Goal: Information Seeking & Learning: Learn about a topic

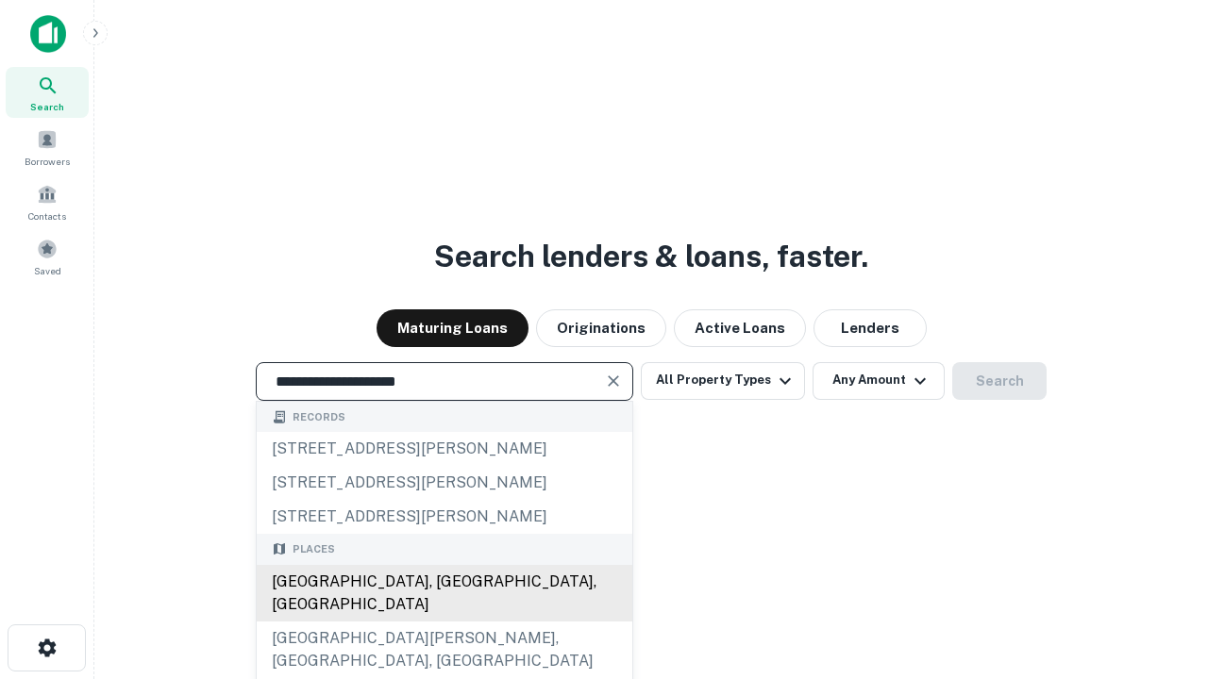
click at [444, 622] on div "Santa Monica, CA, USA" at bounding box center [445, 593] width 376 height 57
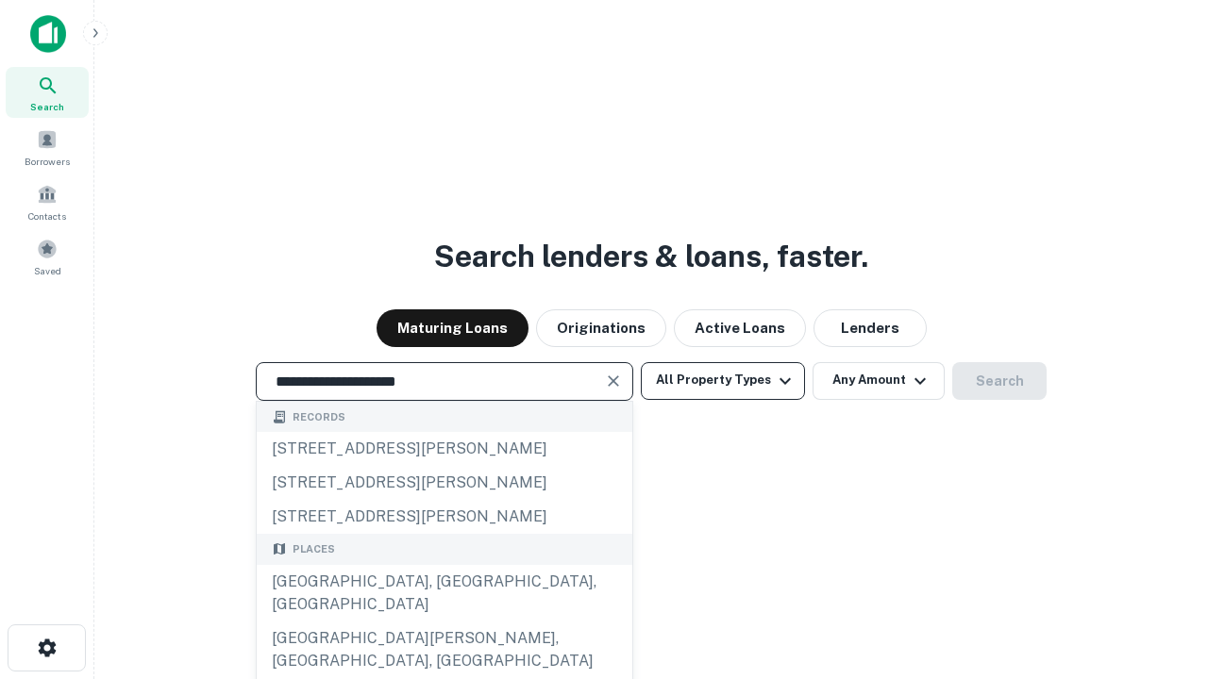
click at [723, 380] on button "All Property Types" at bounding box center [723, 381] width 164 height 38
type input "**********"
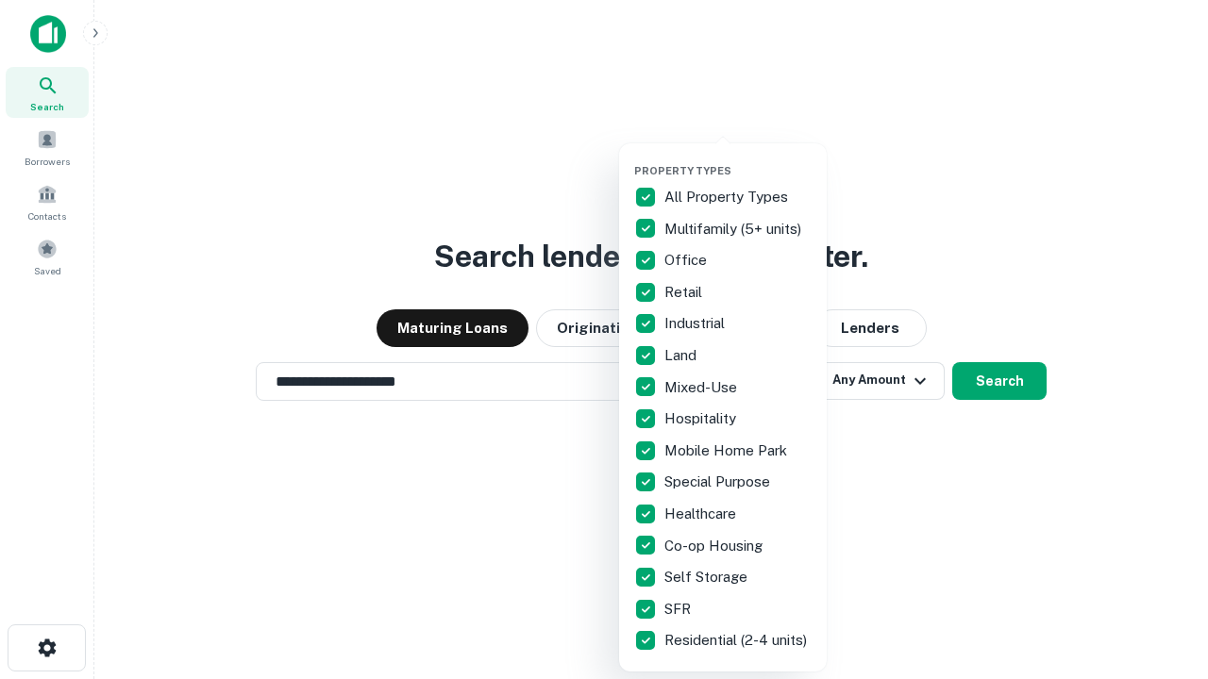
click at [738, 159] on button "button" at bounding box center [738, 159] width 208 height 1
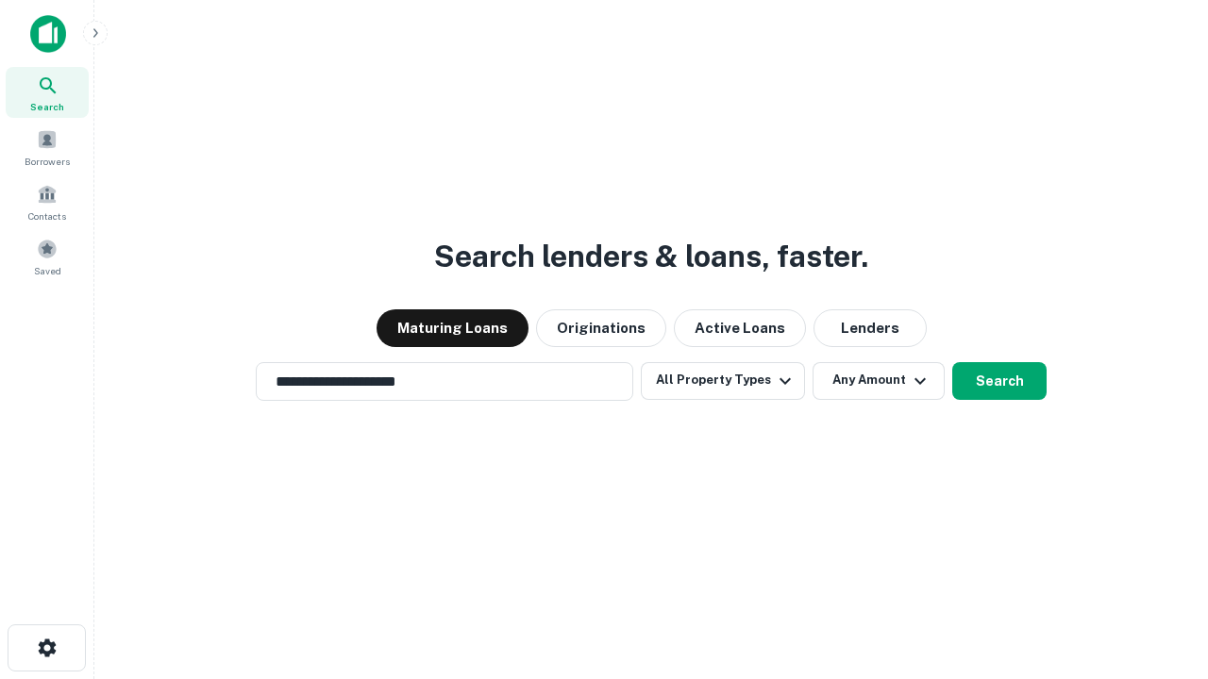
scroll to position [11, 227]
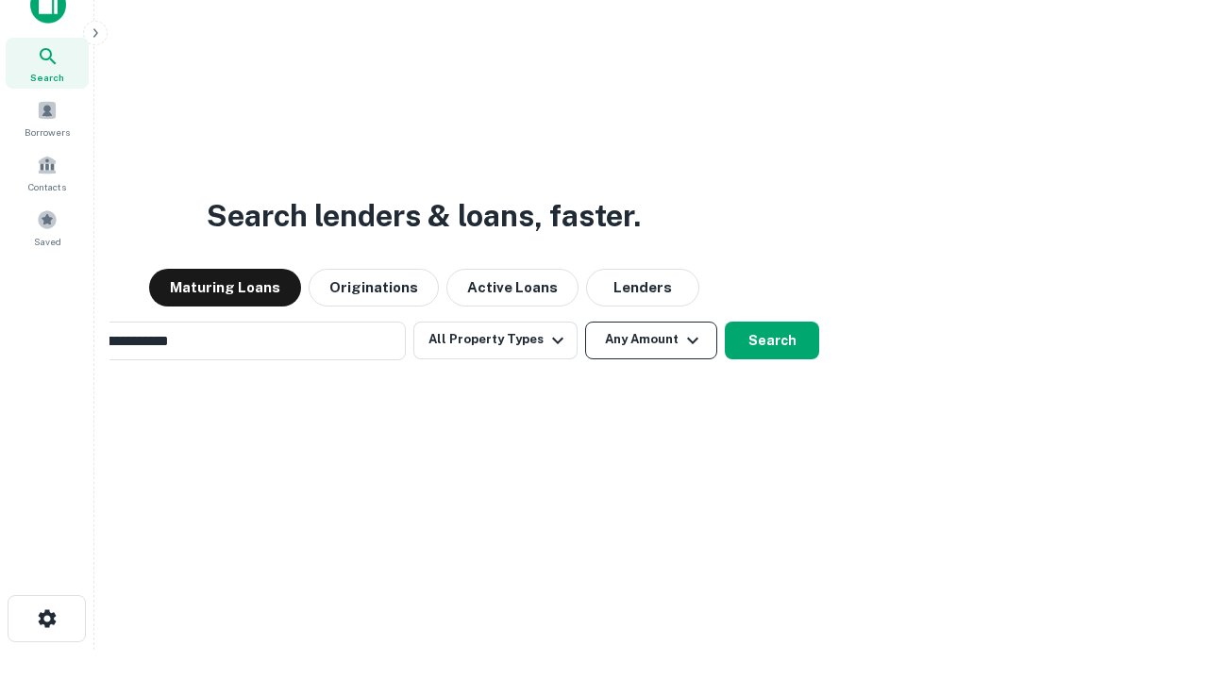
click at [585, 322] on button "Any Amount" at bounding box center [651, 341] width 132 height 38
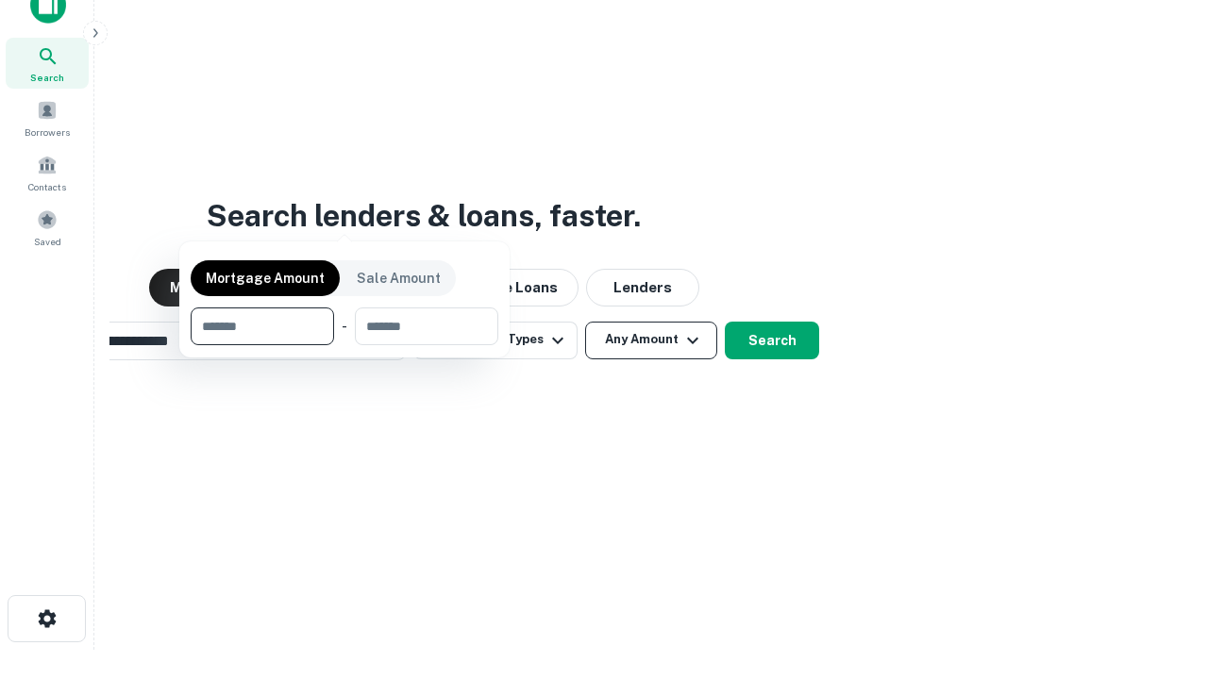
scroll to position [30, 0]
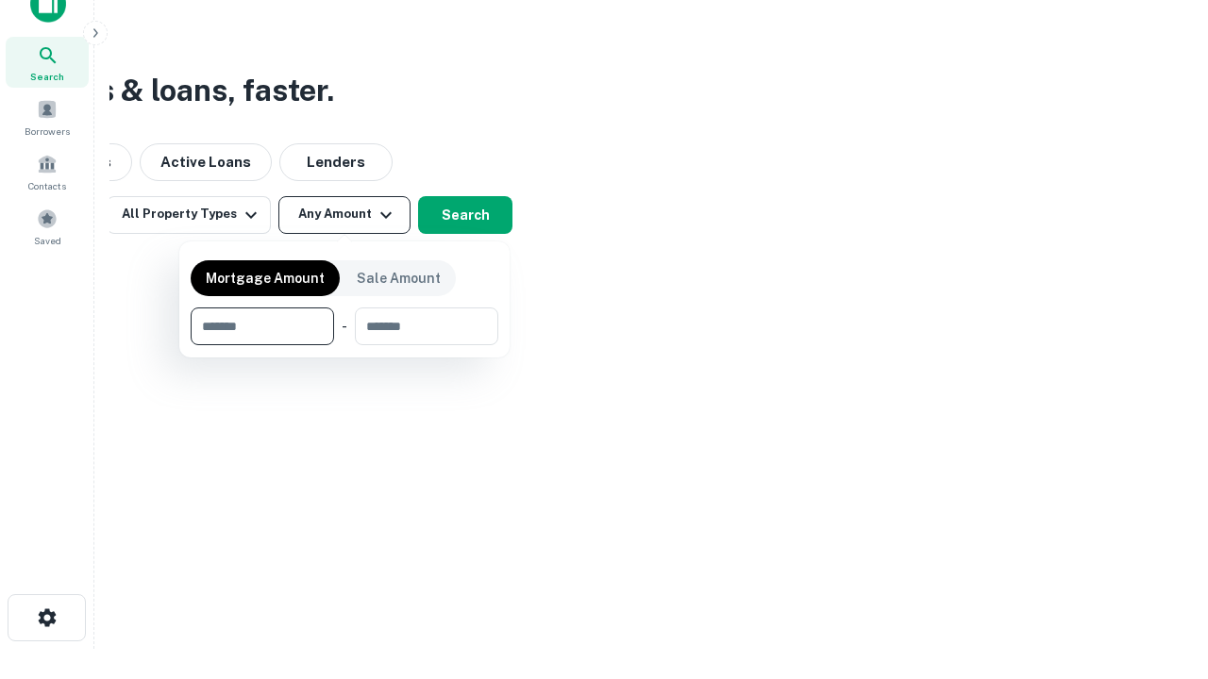
type input "*******"
click at [344, 345] on button "button" at bounding box center [345, 345] width 308 height 1
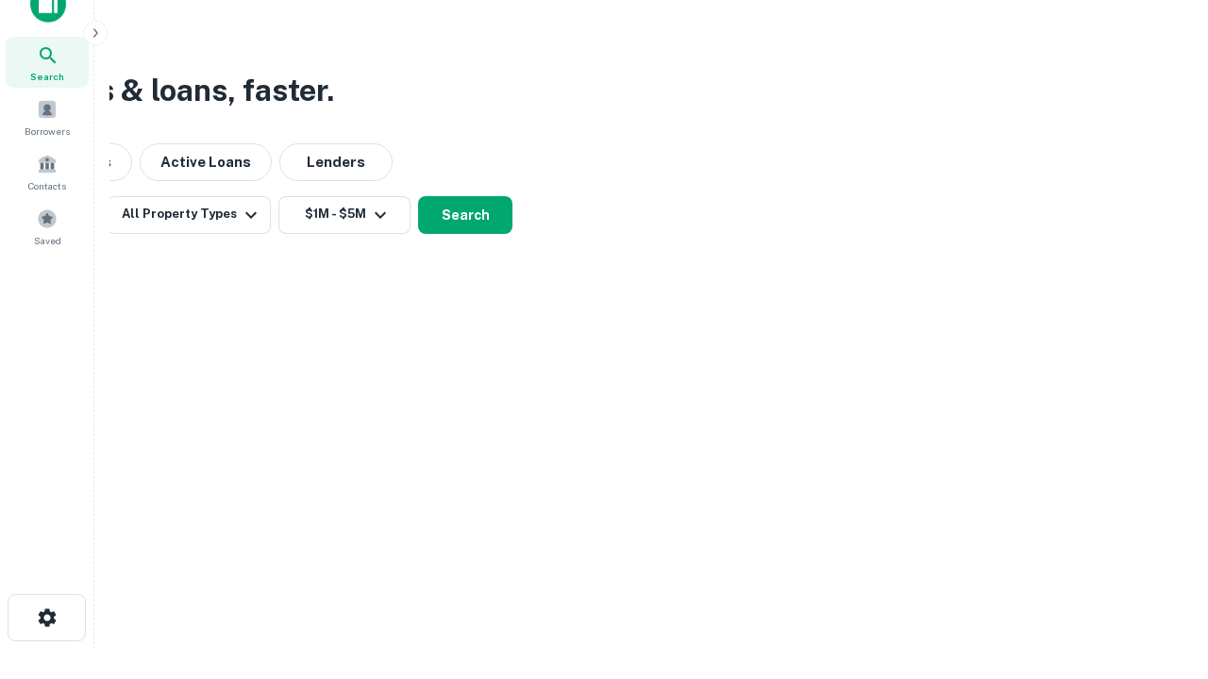
scroll to position [29, 0]
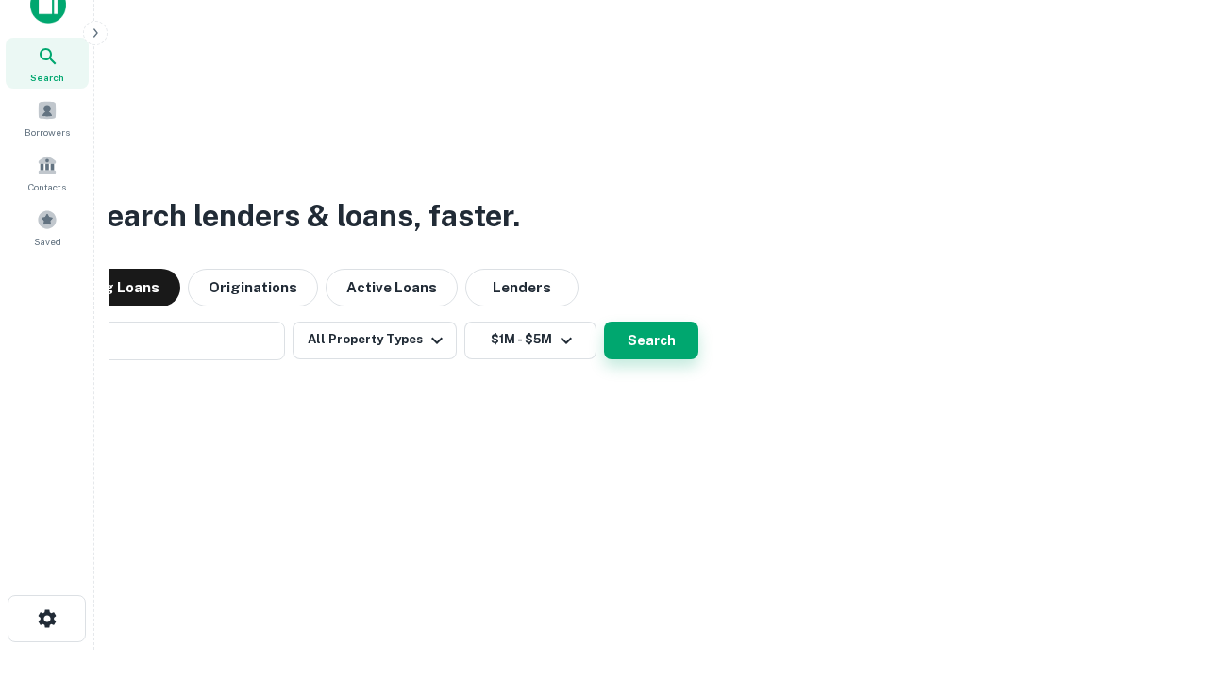
click at [604, 322] on button "Search" at bounding box center [651, 341] width 94 height 38
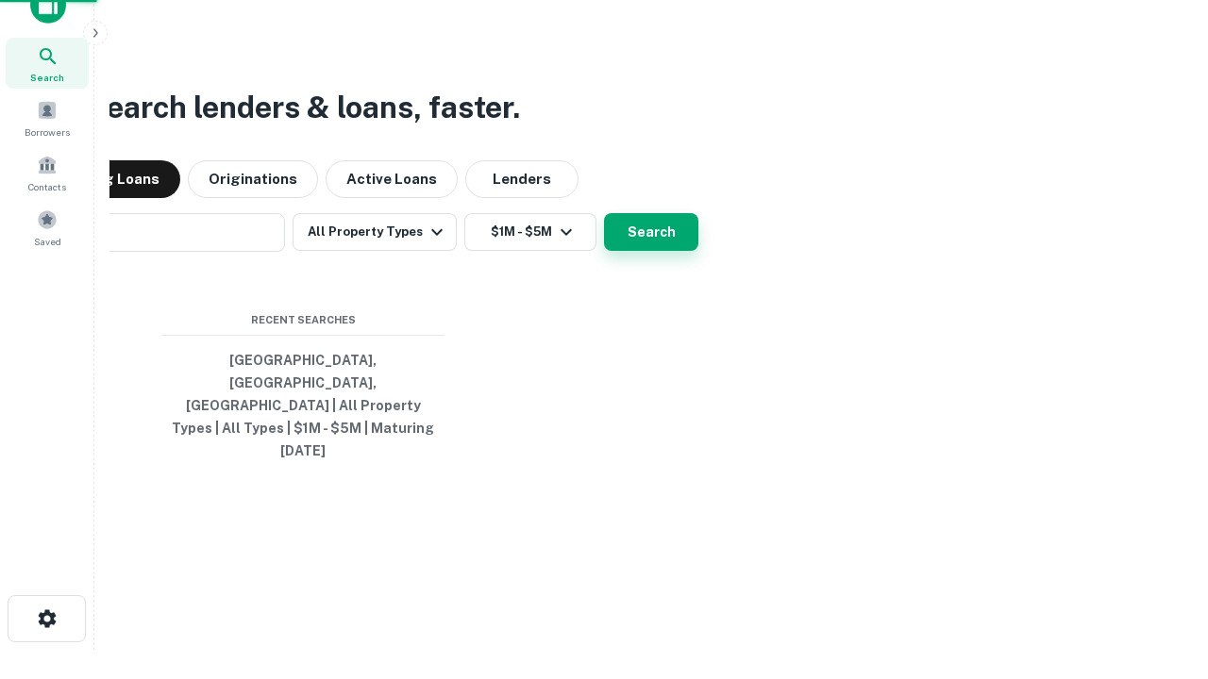
scroll to position [30, 0]
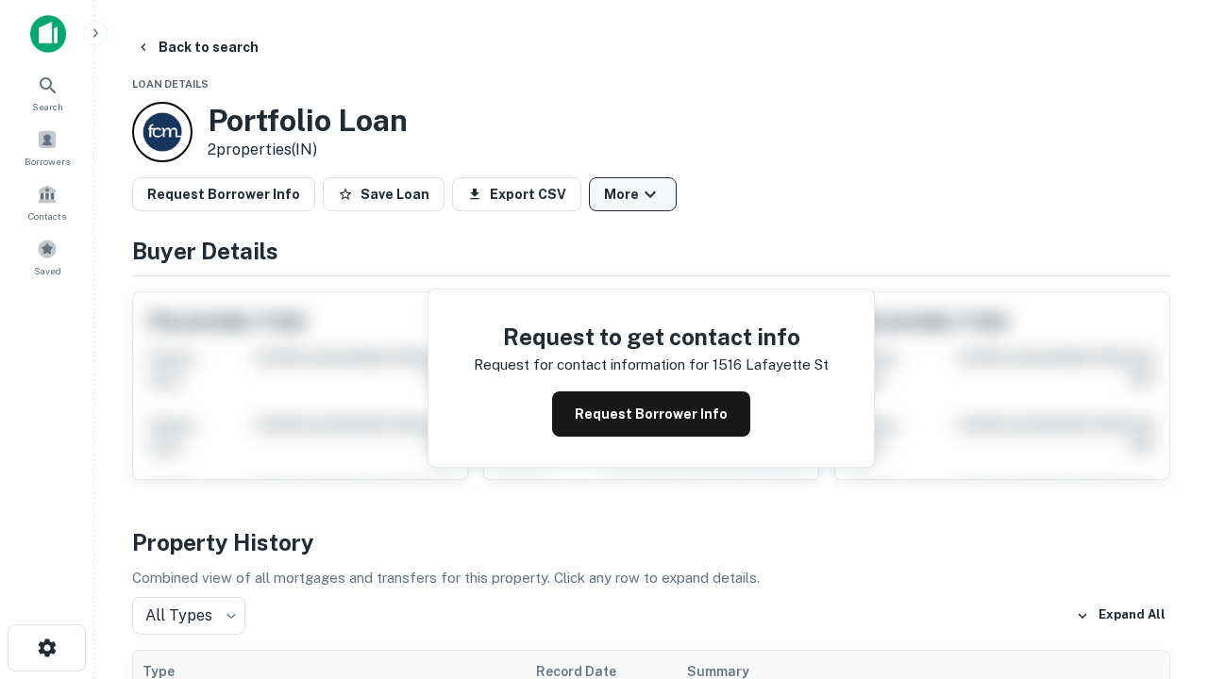
click at [632, 194] on button "More" at bounding box center [633, 194] width 88 height 34
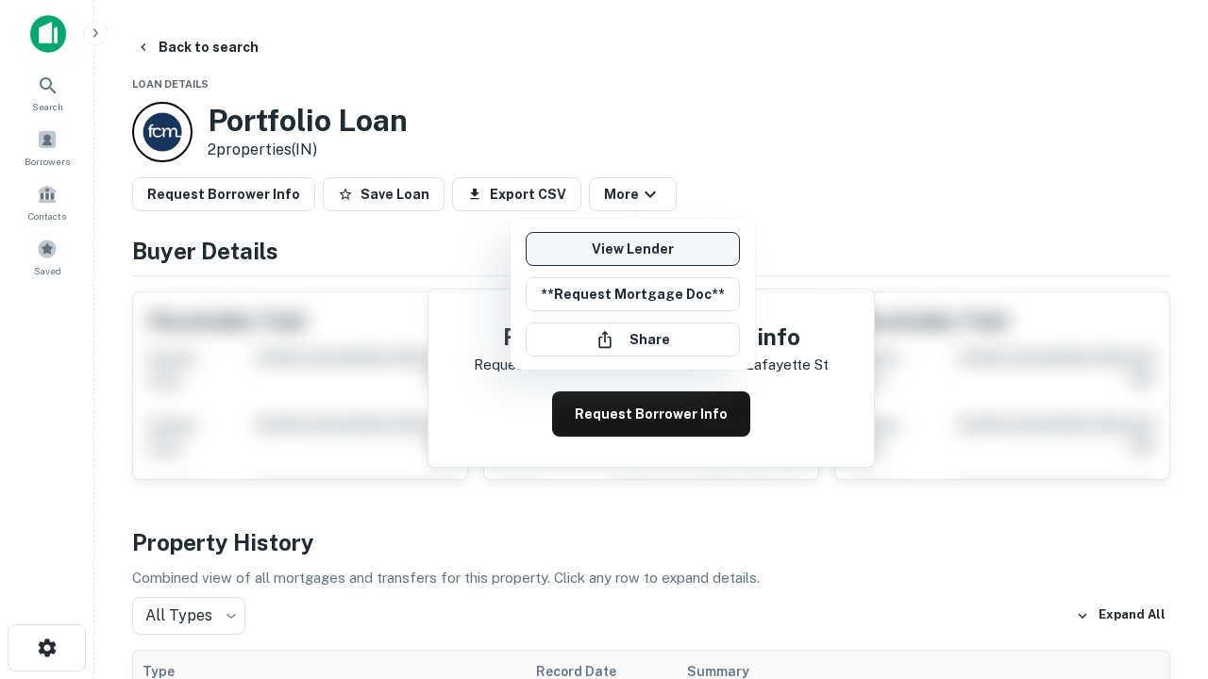
click at [632, 249] on link "View Lender" at bounding box center [633, 249] width 214 height 34
